Goal: Task Accomplishment & Management: Manage account settings

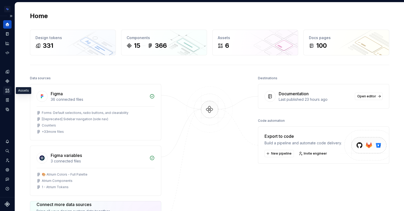
click at [7, 92] on icon "Assets" at bounding box center [7, 90] width 5 height 5
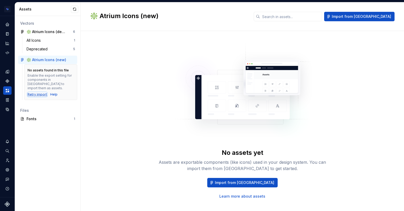
click at [36, 93] on div "Retry import" at bounding box center [37, 95] width 19 height 4
click at [378, 17] on span "Import from Figma" at bounding box center [361, 16] width 59 height 5
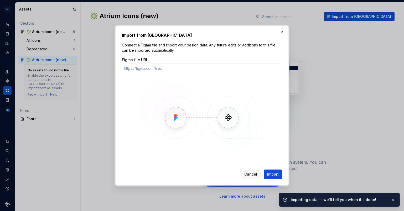
click at [284, 28] on div "Import from Figma Connect a Figma file and import your design data. Any future …" at bounding box center [202, 106] width 174 height 160
click at [283, 29] on button "button" at bounding box center [281, 32] width 7 height 7
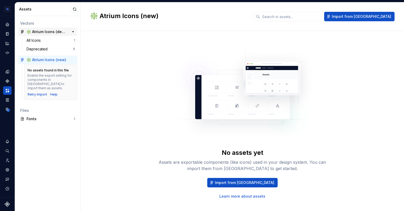
click at [36, 33] on div "❇️ Atrium Icons (deprecated)" at bounding box center [46, 31] width 39 height 5
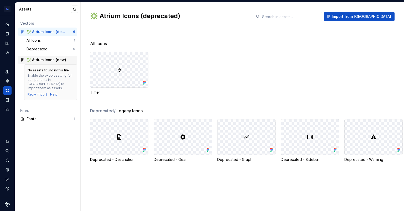
click at [36, 56] on div "❇️ Atrium Icons (new)" at bounding box center [47, 60] width 59 height 8
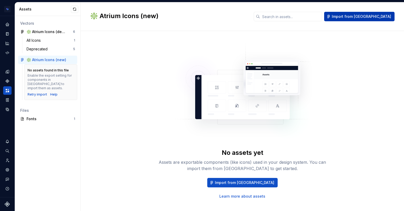
click at [358, 19] on button "Import from Figma" at bounding box center [359, 16] width 70 height 9
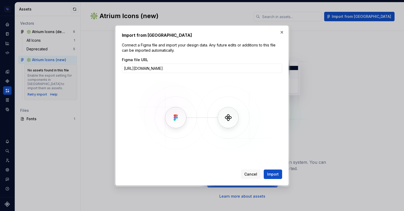
scroll to position [0, 200]
type input "https://www.figma.com/design/txHlYUx86YtG4y2iEjYoNR/%E2%9A%A0%EF%B8%8F--DS-team…"
click at [271, 174] on span "Import" at bounding box center [273, 174] width 12 height 5
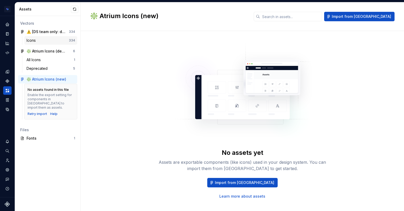
click at [44, 39] on div "Icons" at bounding box center [48, 40] width 42 height 5
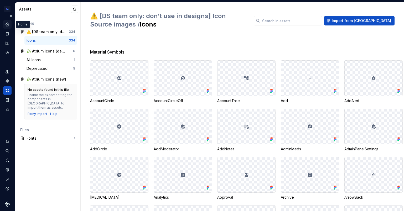
click at [7, 26] on icon "Home" at bounding box center [7, 24] width 3 height 3
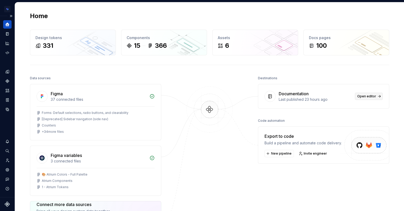
click at [363, 95] on span "Open editor" at bounding box center [367, 96] width 19 height 4
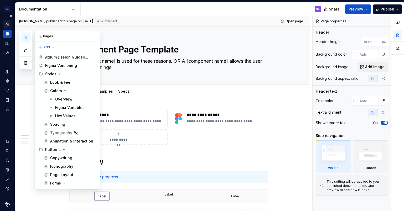
click at [24, 37] on icon "button" at bounding box center [26, 37] width 4 height 4
click at [58, 168] on div "Iconography" at bounding box center [61, 166] width 23 height 5
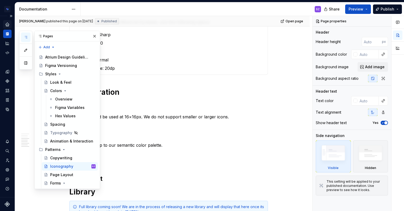
scroll to position [292, 0]
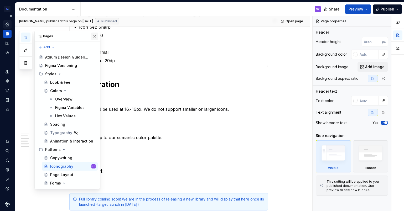
click at [94, 36] on button "button" at bounding box center [94, 36] width 7 height 7
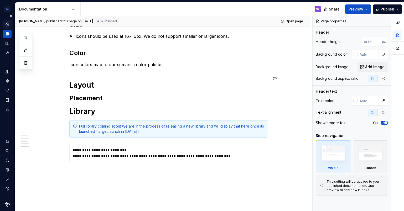
scroll to position [380, 0]
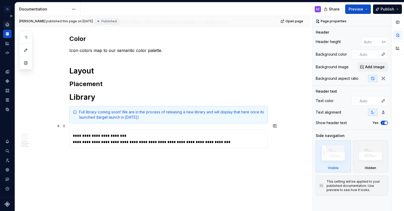
click at [157, 140] on div "**********" at bounding box center [169, 142] width 192 height 5
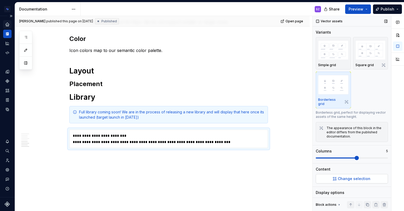
click at [351, 182] on button "Change selection" at bounding box center [352, 178] width 72 height 9
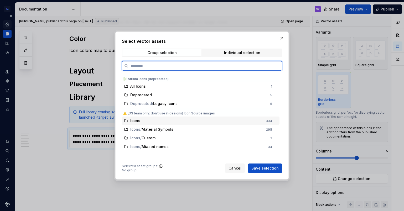
click at [153, 120] on div "Icons" at bounding box center [196, 120] width 132 height 5
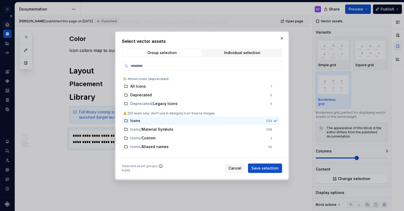
drag, startPoint x: 259, startPoint y: 169, endPoint x: 265, endPoint y: 171, distance: 6.4
click at [259, 169] on span "Save selection" at bounding box center [265, 168] width 27 height 5
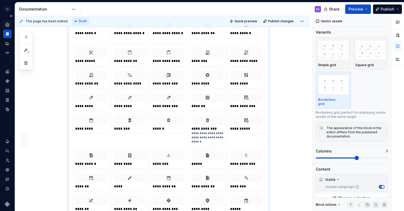
scroll to position [738, 0]
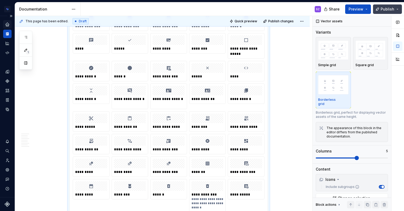
click at [387, 7] on span "Publish" at bounding box center [388, 9] width 14 height 5
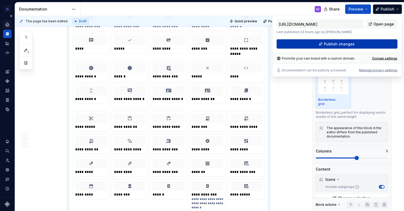
click at [361, 42] on button "Publish changes" at bounding box center [337, 43] width 121 height 9
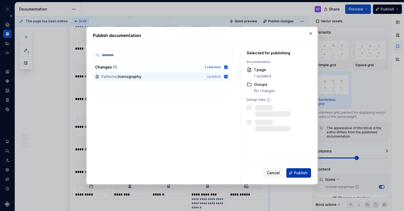
click at [299, 173] on span "Publish" at bounding box center [301, 173] width 14 height 5
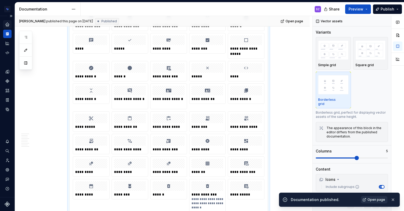
click at [369, 200] on span "Open page" at bounding box center [377, 200] width 18 height 4
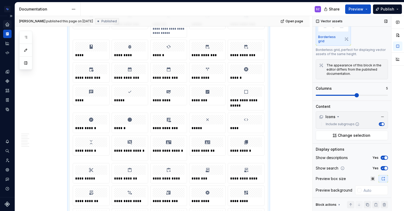
scroll to position [68, 0]
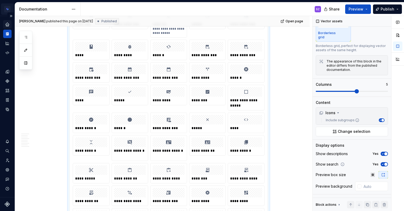
click at [7, 10] on html "Atrium Design System SZ Design system data Documentation SZ Share Preview Publi…" at bounding box center [202, 105] width 404 height 211
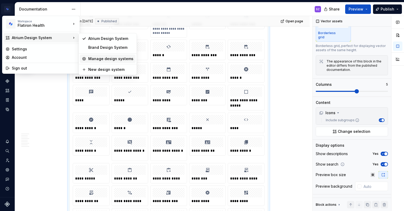
click at [121, 58] on div "Manage design systems" at bounding box center [110, 58] width 45 height 5
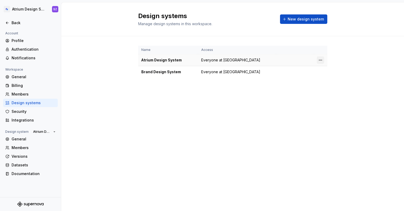
click at [320, 60] on html "Atrium Design System SZ Back Account Profile Authentication Notifications Works…" at bounding box center [202, 105] width 404 height 211
drag, startPoint x: 320, startPoint y: 60, endPoint x: 344, endPoint y: 56, distance: 24.2
click at [320, 60] on html "Atrium Design System SZ Back Account Profile Authentication Notifications Works…" at bounding box center [202, 105] width 404 height 211
click at [9, 115] on div "Security" at bounding box center [30, 112] width 55 height 8
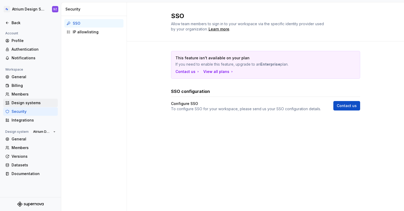
click at [14, 101] on div "Design systems" at bounding box center [34, 102] width 44 height 5
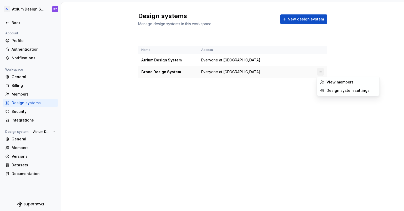
click at [319, 73] on html "Atrium Design System SZ Back Account Profile Authentication Notifications Works…" at bounding box center [202, 105] width 404 height 211
click at [335, 94] on div "Design system settings" at bounding box center [348, 90] width 60 height 8
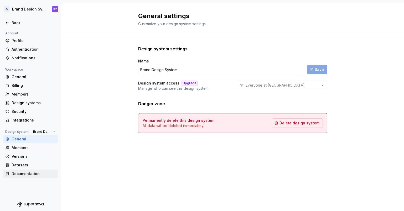
click at [23, 173] on div "Documentation" at bounding box center [34, 173] width 44 height 5
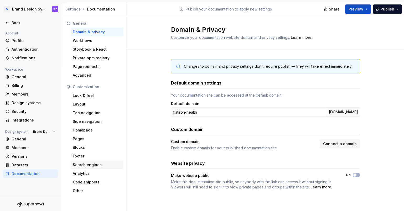
click at [95, 164] on div "Search engines" at bounding box center [97, 164] width 49 height 5
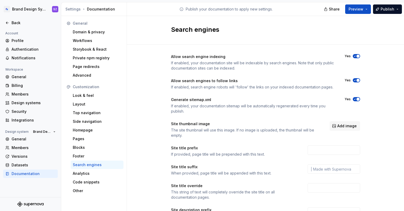
click at [357, 56] on span "button" at bounding box center [358, 56] width 3 height 3
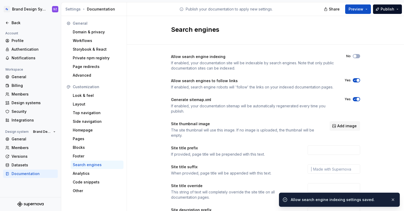
click at [354, 81] on icon "button" at bounding box center [355, 80] width 4 height 3
click at [357, 99] on span "button" at bounding box center [358, 99] width 3 height 3
click at [391, 14] on div "Share Preview Publish" at bounding box center [364, 8] width 79 height 13
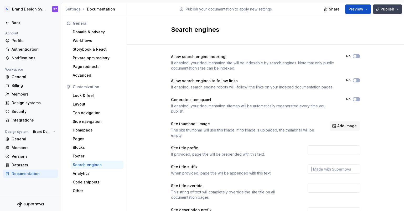
click at [390, 12] on button "Publish" at bounding box center [387, 8] width 29 height 9
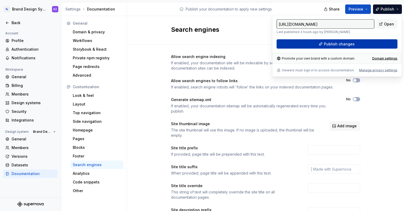
click at [379, 45] on button "Publish changes" at bounding box center [337, 43] width 121 height 9
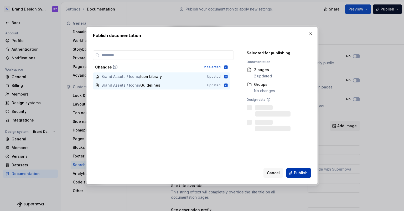
click at [302, 175] on span "Publish" at bounding box center [301, 173] width 14 height 5
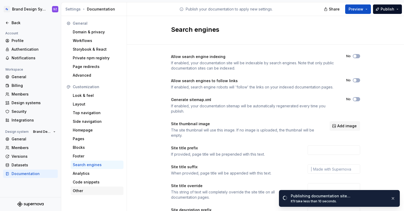
click at [88, 191] on div "Other" at bounding box center [97, 190] width 49 height 5
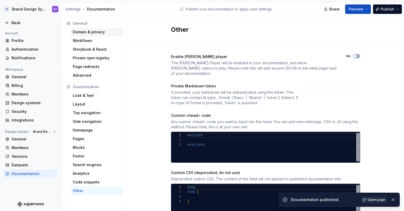
click at [96, 33] on div "Domain & privacy" at bounding box center [97, 31] width 49 height 5
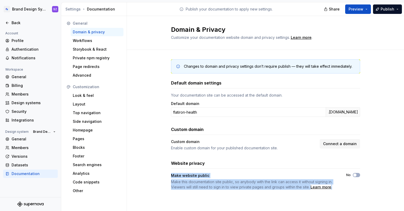
drag, startPoint x: 188, startPoint y: 173, endPoint x: 244, endPoint y: 192, distance: 58.6
click at [244, 192] on div "Changes to domain and privacy settings don’t require publish — they will take e…" at bounding box center [265, 130] width 189 height 160
click at [354, 176] on span "button" at bounding box center [355, 175] width 3 height 3
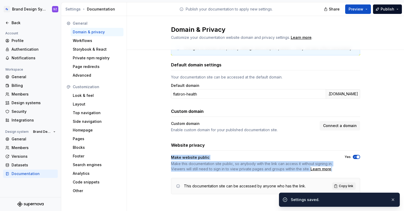
scroll to position [19, 0]
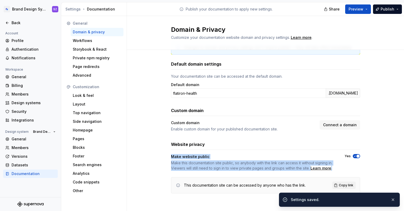
click at [354, 156] on icon "button" at bounding box center [355, 156] width 4 height 3
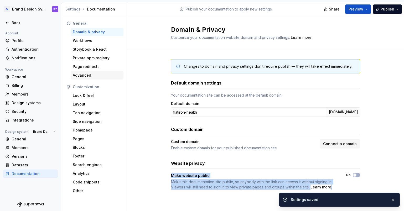
click at [90, 75] on div "Advanced" at bounding box center [97, 75] width 49 height 5
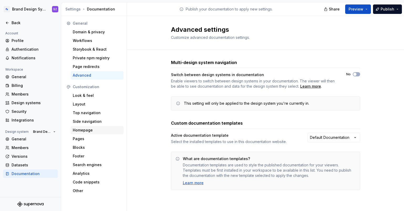
click at [83, 129] on div "Homepage" at bounding box center [97, 130] width 49 height 5
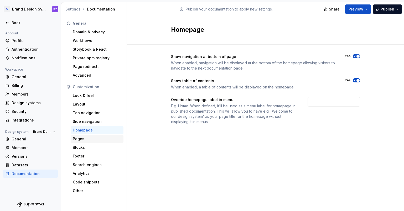
click at [86, 141] on div "Pages" at bounding box center [97, 138] width 49 height 5
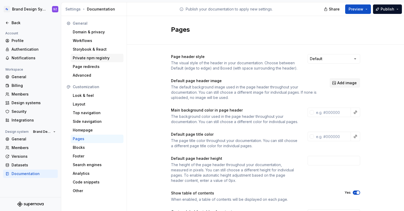
click at [91, 60] on div "Private npm registry" at bounding box center [97, 57] width 49 height 5
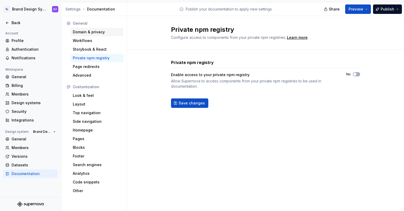
click at [88, 34] on div "Domain & privacy" at bounding box center [97, 31] width 49 height 5
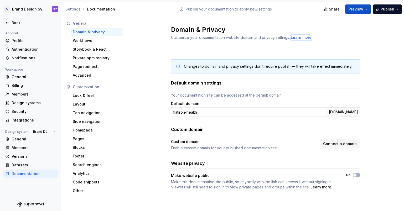
click at [302, 39] on div "Learn more" at bounding box center [301, 37] width 21 height 5
click at [21, 21] on div "Back" at bounding box center [34, 22] width 44 height 5
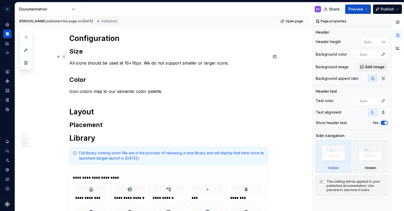
scroll to position [354, 0]
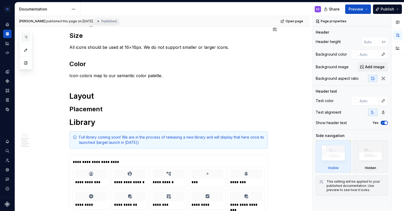
click at [28, 36] on button "button" at bounding box center [25, 37] width 9 height 9
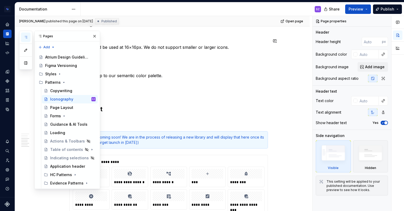
click at [25, 37] on icon "button" at bounding box center [25, 37] width 3 height 2
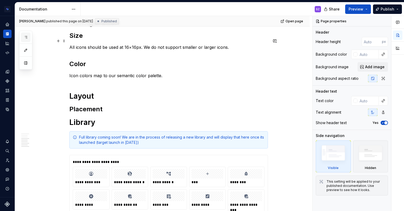
click at [27, 39] on icon "button" at bounding box center [26, 37] width 4 height 4
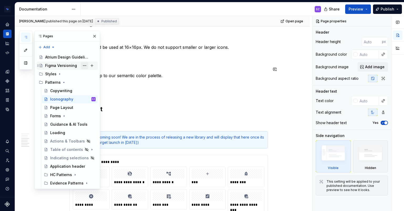
click at [83, 66] on button "Page tree" at bounding box center [84, 65] width 7 height 7
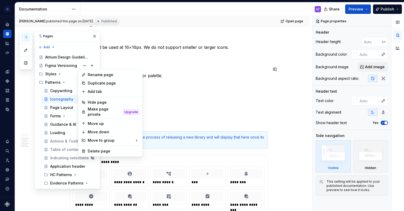
type textarea "*"
click at [129, 110] on div "Upgrade" at bounding box center [131, 112] width 16 height 5
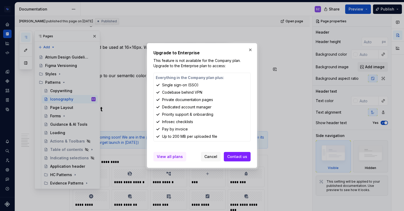
click at [178, 157] on span "View all plans" at bounding box center [170, 156] width 26 height 5
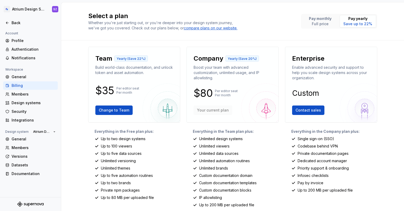
scroll to position [12, 0]
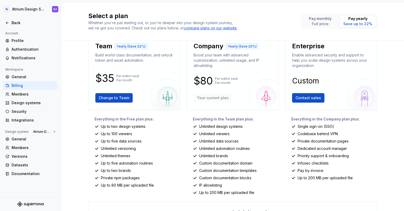
click at [317, 143] on p "Private documentation pages" at bounding box center [323, 141] width 51 height 5
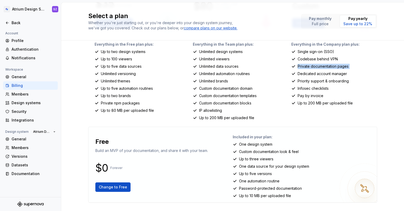
scroll to position [0, 0]
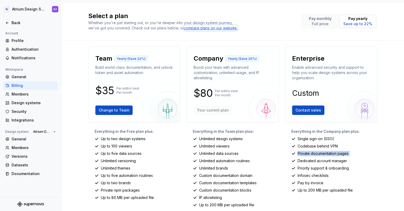
click at [217, 29] on div "compare plans on our website." at bounding box center [211, 28] width 54 height 5
